Goal: Information Seeking & Learning: Learn about a topic

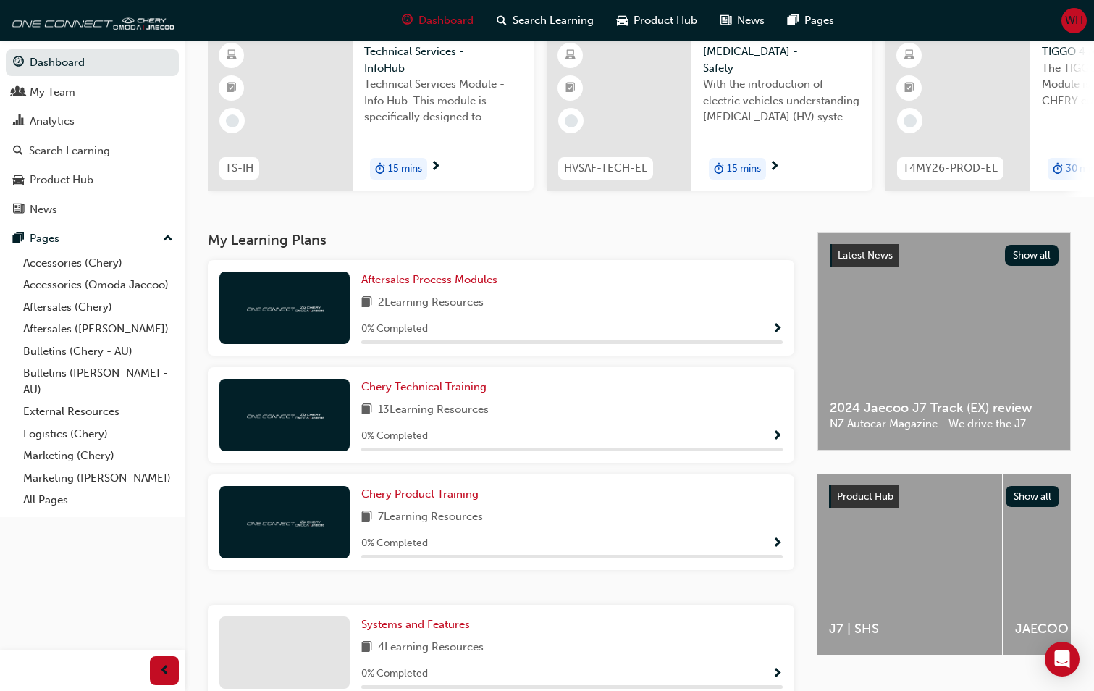
scroll to position [86, 0]
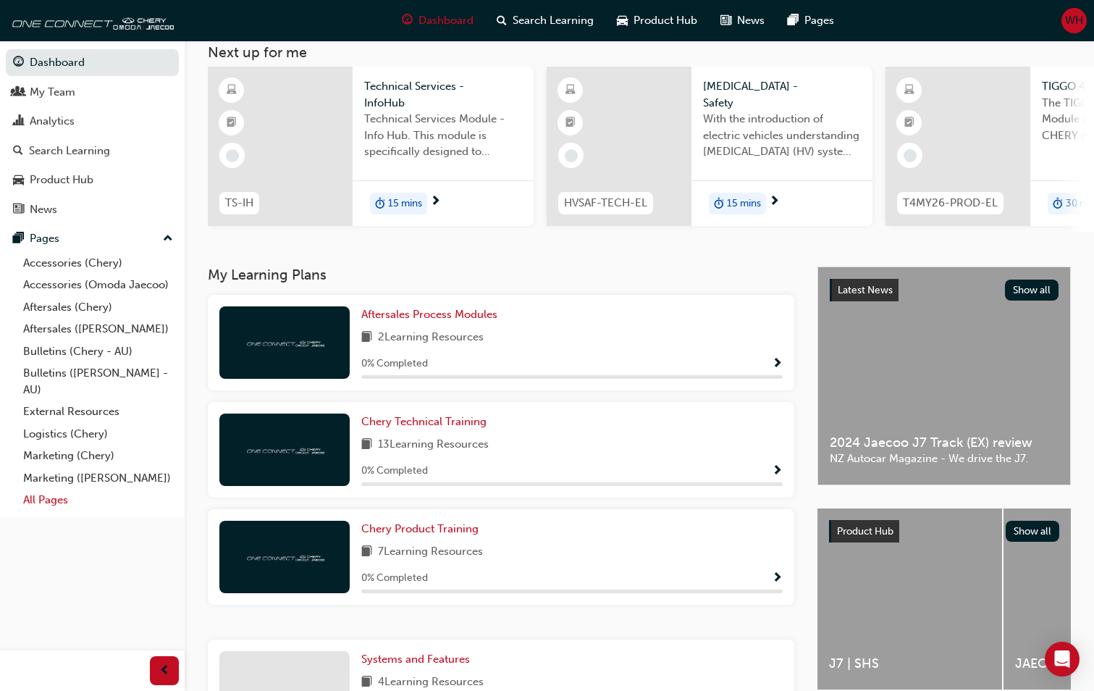
click at [33, 504] on link "All Pages" at bounding box center [98, 500] width 162 height 22
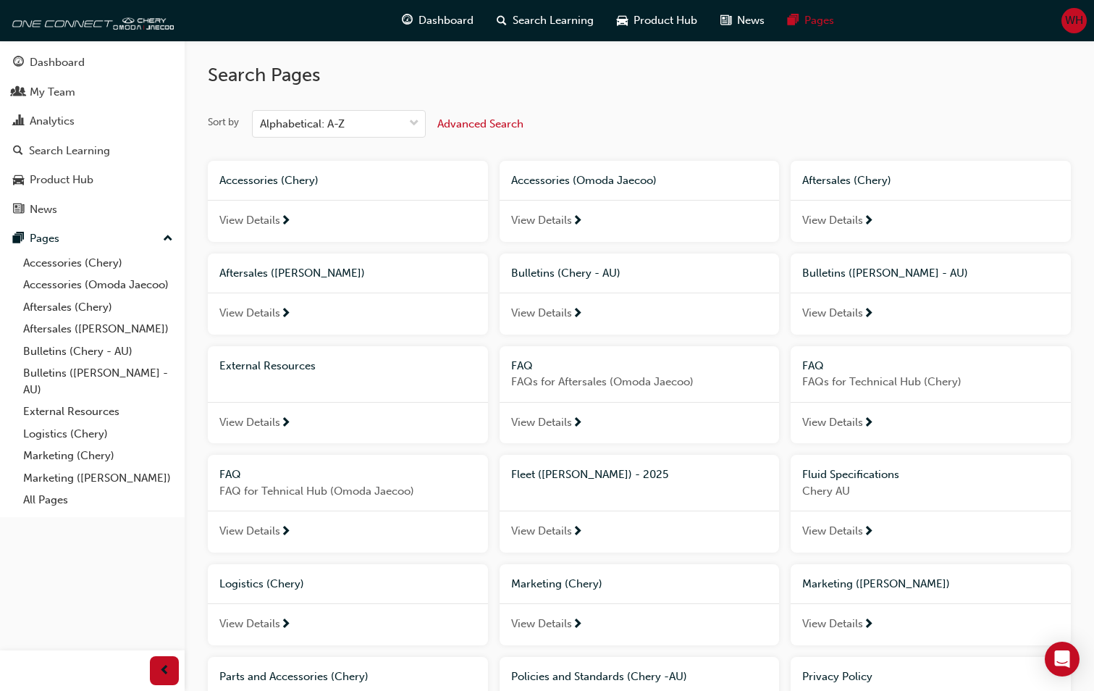
click at [564, 304] on div "View Details" at bounding box center [640, 314] width 280 height 42
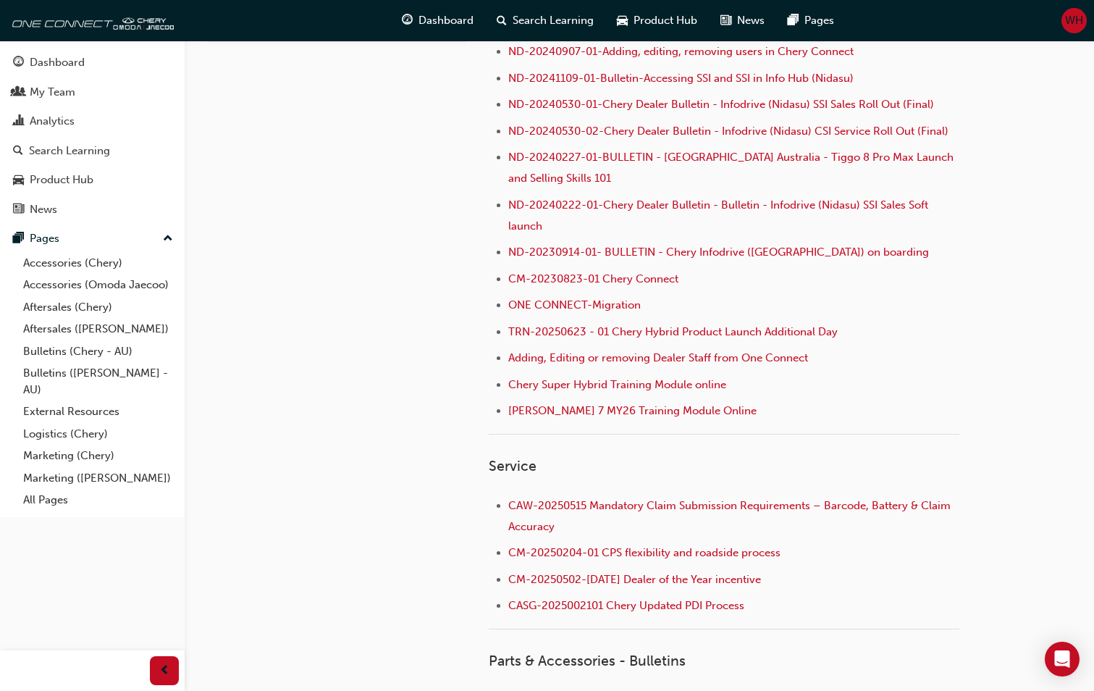
scroll to position [362, 0]
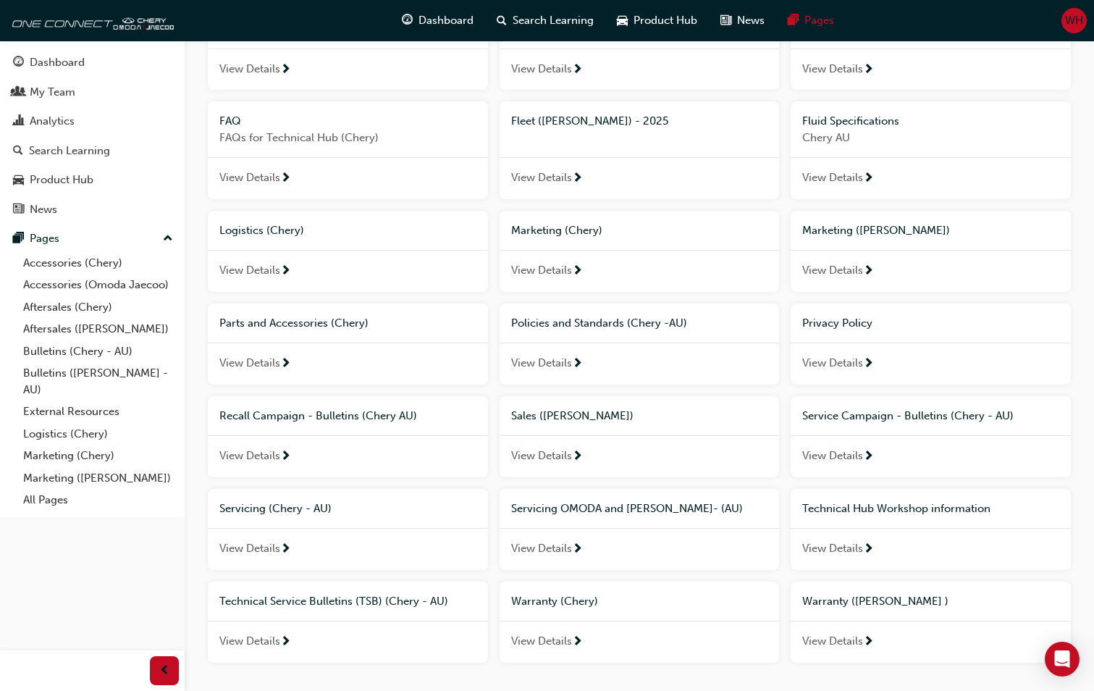
scroll to position [362, 0]
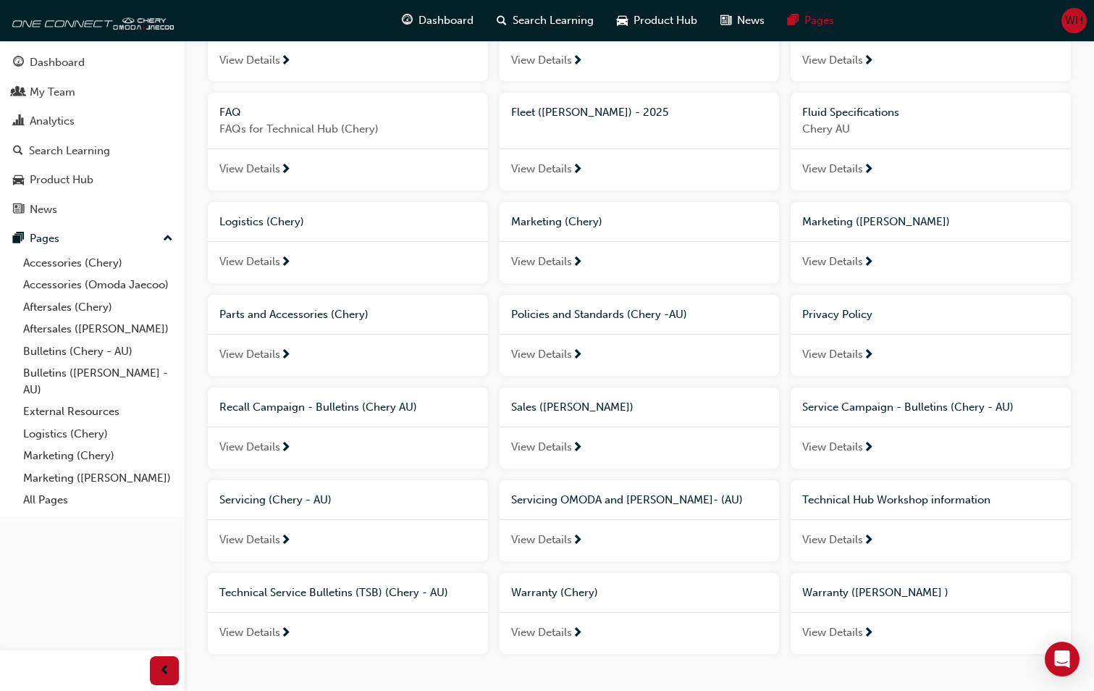
drag, startPoint x: 281, startPoint y: 624, endPoint x: 280, endPoint y: 616, distance: 7.4
click at [281, 621] on div "View Details" at bounding box center [348, 633] width 280 height 42
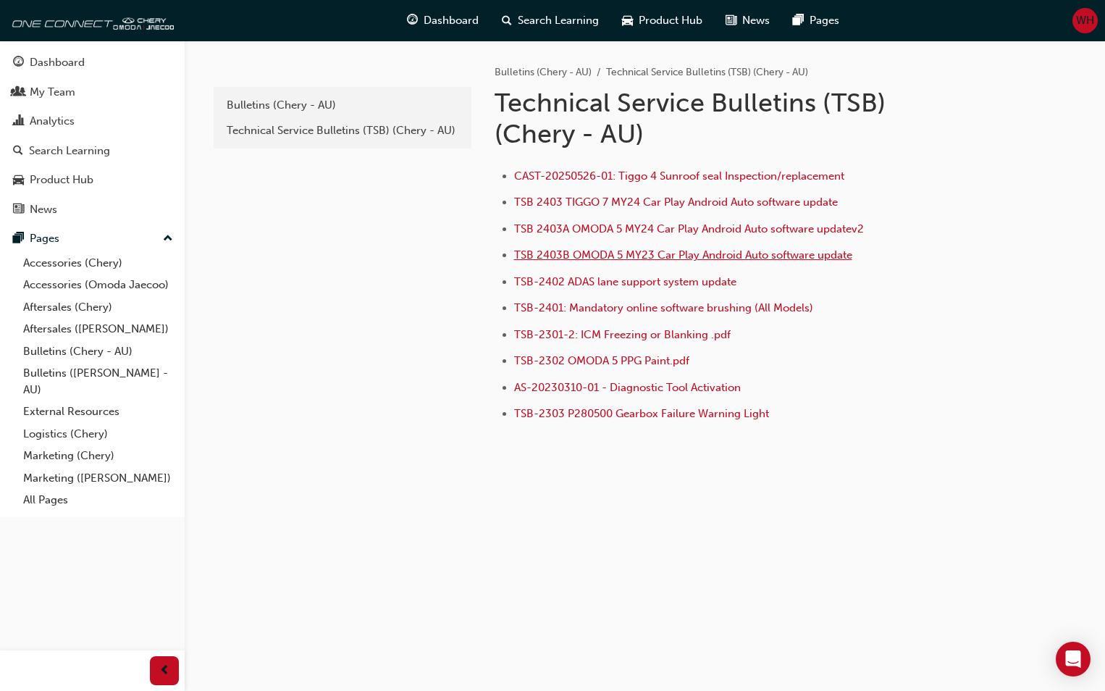
click at [686, 254] on span "TSB 2403B OMODA 5 MY23 Car Play Android Auto software update" at bounding box center [683, 254] width 338 height 13
click at [257, 214] on div "e820a42a-f55a-48b1-8359-4e82164139b7 Bulletins (Chery - AU) Technical Service B…" at bounding box center [341, 262] width 261 height 443
